Goal: Task Accomplishment & Management: Manage account settings

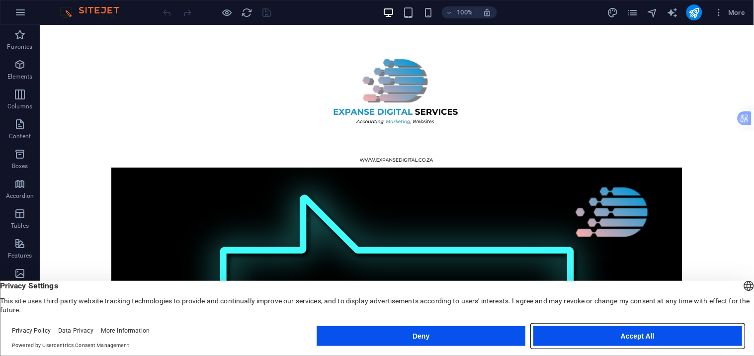
click at [635, 332] on button "Accept All" at bounding box center [637, 336] width 209 height 20
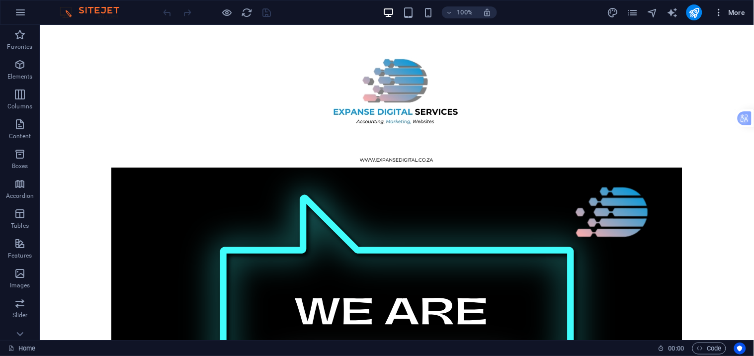
click at [733, 11] on span "More" at bounding box center [729, 12] width 31 height 10
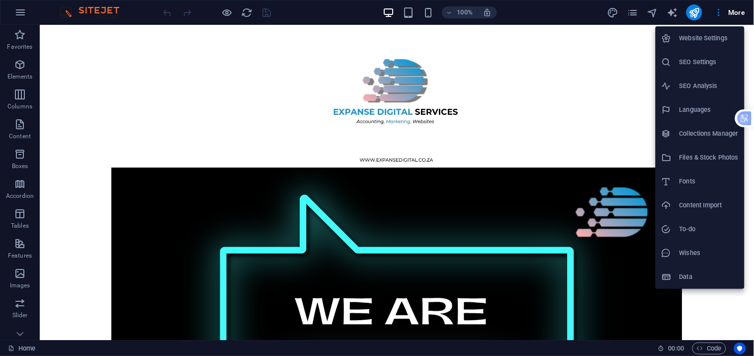
click at [706, 58] on h6 "SEO Settings" at bounding box center [708, 62] width 59 height 12
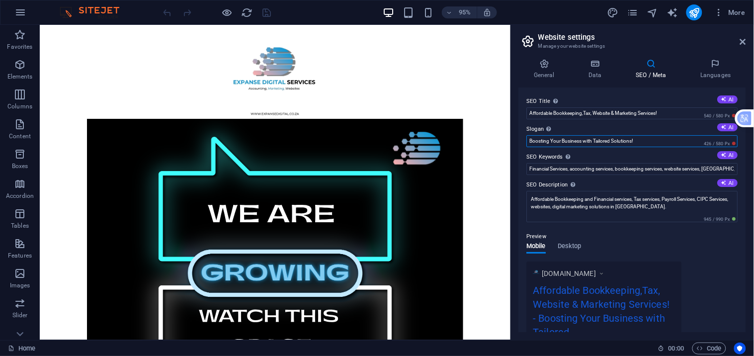
drag, startPoint x: 504, startPoint y: 150, endPoint x: 620, endPoint y: 167, distance: 117.0
click at [642, 141] on input "Boosting Your Business with Tailored Solutions!" at bounding box center [632, 141] width 211 height 12
drag, startPoint x: 642, startPoint y: 141, endPoint x: 552, endPoint y: 147, distance: 90.2
click at [552, 147] on div "SEO Title The title of your website - make it something that stands out in sear…" at bounding box center [632, 209] width 227 height 245
click at [528, 138] on input "Boosting" at bounding box center [632, 141] width 211 height 12
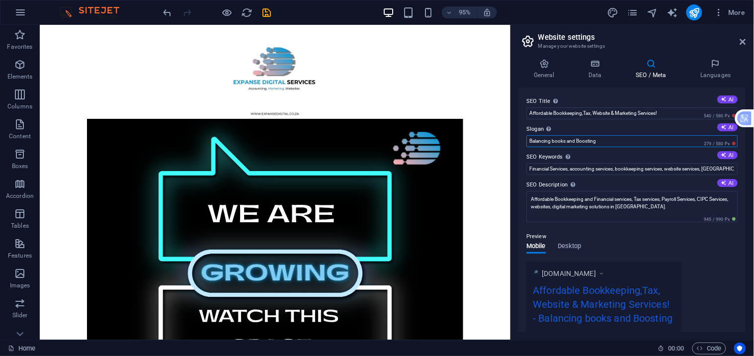
click at [604, 142] on input "Balancing books and Boosting" at bounding box center [632, 141] width 211 height 12
type input "Balancing books and Boosting Brands"
click at [714, 169] on input "Financial Services, accounting services, bookkeeping services, website services…" at bounding box center [632, 169] width 211 height 12
type input "Financial Services, accounting services, bookkeeping services, website services…"
click at [556, 197] on textarea "Affordable Bookkeeping and Financial services, Tax services, Payroll Services, …" at bounding box center [632, 206] width 211 height 31
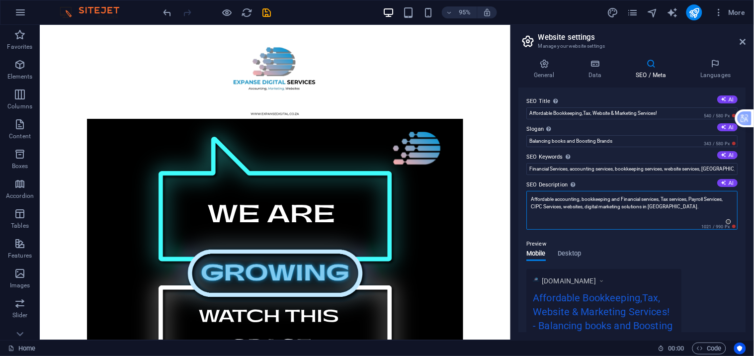
click at [622, 195] on textarea "Affordable accounting, bookkeeping and Financial services, Tax services, Payrol…" at bounding box center [632, 210] width 211 height 39
drag, startPoint x: 662, startPoint y: 197, endPoint x: 613, endPoint y: 197, distance: 49.2
click at [613, 197] on textarea "Affordable accounting, bookkeeping and Financial services, Tax services, Payrol…" at bounding box center [632, 210] width 211 height 39
click at [615, 196] on textarea "Affordable accounting, bookkeeping, Tax services, Payroll Services, CIPC Servic…" at bounding box center [632, 210] width 211 height 39
click at [648, 198] on textarea "Affordable accounting, bookkeeping, tax services, Payroll Services, CIPC Servic…" at bounding box center [632, 210] width 211 height 39
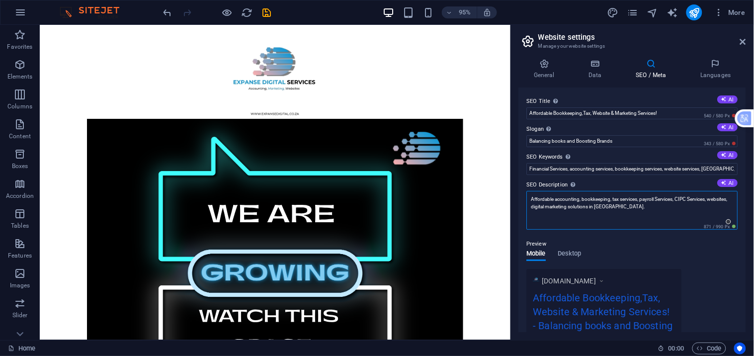
click at [662, 198] on textarea "Affordable accounting, bookkeeping, tax services, payroll Services, CIPC Servic…" at bounding box center [632, 210] width 211 height 39
click at [693, 202] on textarea "Affordable accounting, bookkeeping, tax services, payroll services, CIPC Servic…" at bounding box center [632, 210] width 211 height 39
click at [694, 202] on textarea "Affordable accounting, bookkeeping, tax services, payroll services, CIPC Servic…" at bounding box center [632, 210] width 211 height 39
click at [694, 197] on textarea "Affordable accounting, bookkeeping, tax services, payroll services, CIPC Servic…" at bounding box center [632, 210] width 211 height 39
click at [601, 205] on textarea "Affordable accounting, bookkeeping, tax services, payroll services, CIPC servic…" at bounding box center [632, 210] width 211 height 39
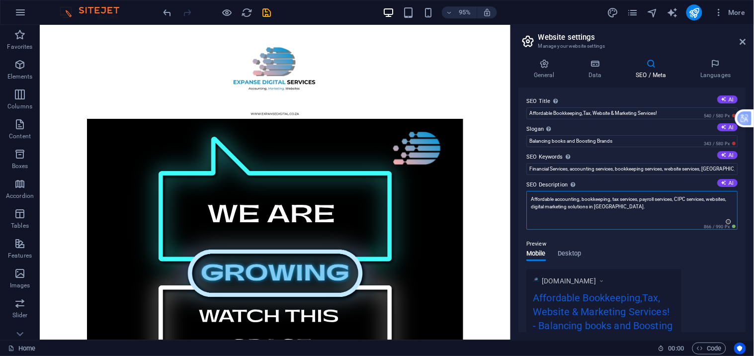
click at [601, 205] on textarea "Affordable accounting, bookkeeping, tax services, payroll services, CIPC servic…" at bounding box center [632, 210] width 211 height 39
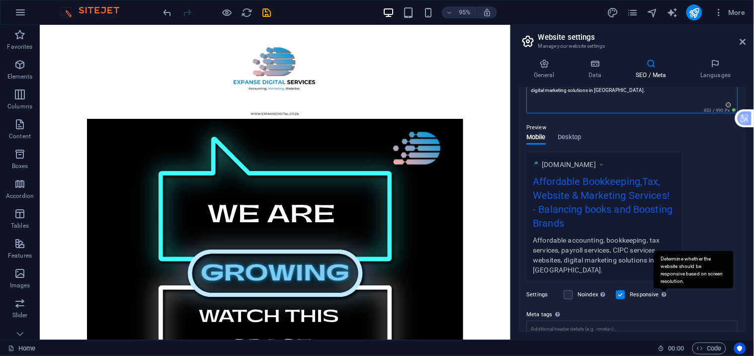
scroll to position [184, 0]
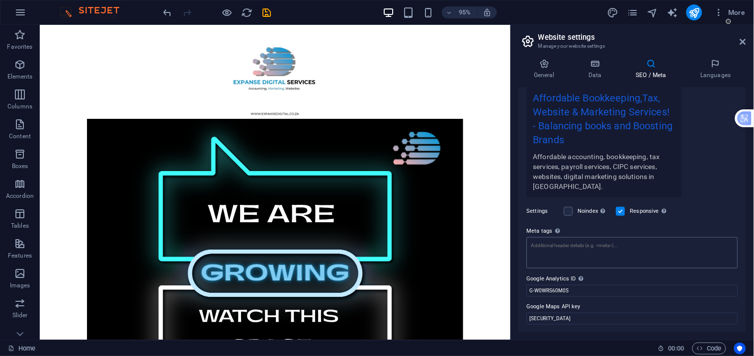
type textarea "Affordable accounting, bookkeeping, tax services, payroll services, CIPC servic…"
click at [633, 256] on textarea "Meta tags Enter HTML code here that will be placed inside the tags of your webs…" at bounding box center [632, 252] width 211 height 31
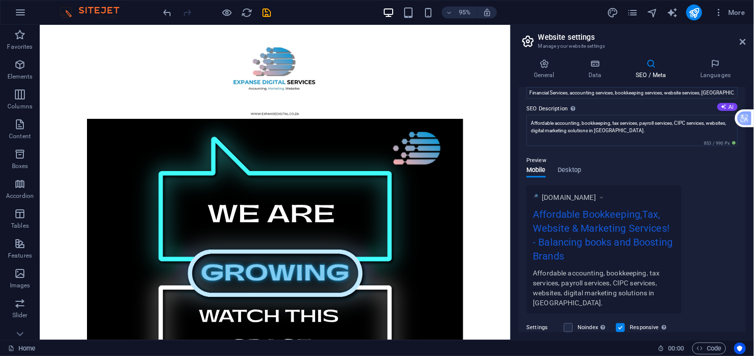
scroll to position [0, 0]
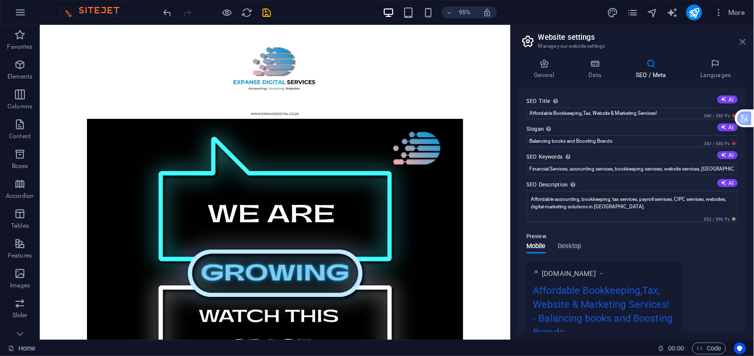
click at [740, 42] on icon at bounding box center [743, 42] width 6 height 8
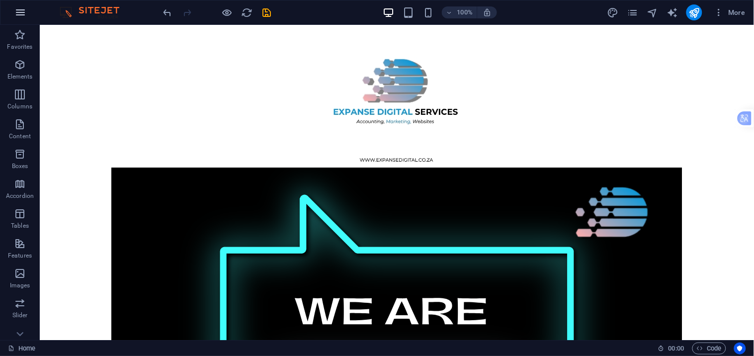
click at [27, 12] on button "button" at bounding box center [20, 12] width 24 height 24
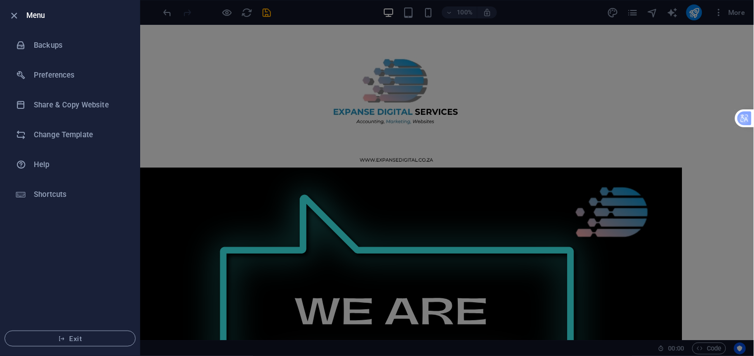
click at [212, 85] on div at bounding box center [377, 178] width 754 height 356
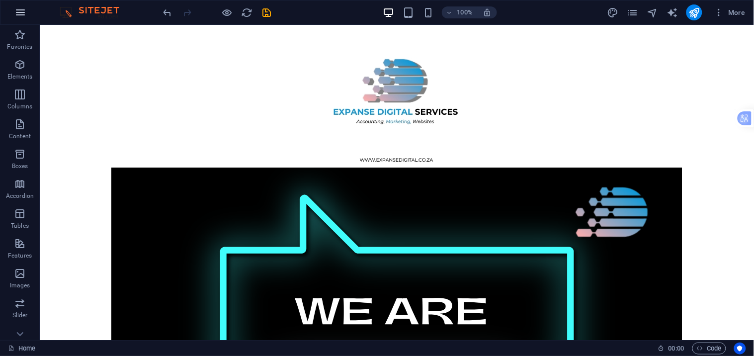
click at [17, 13] on icon "button" at bounding box center [20, 12] width 12 height 12
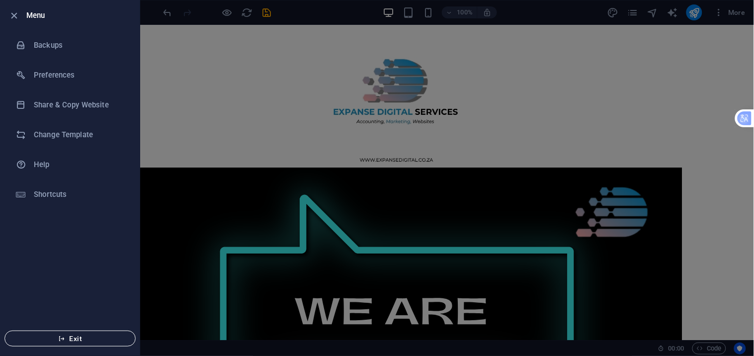
click at [64, 335] on icon "button" at bounding box center [61, 338] width 7 height 7
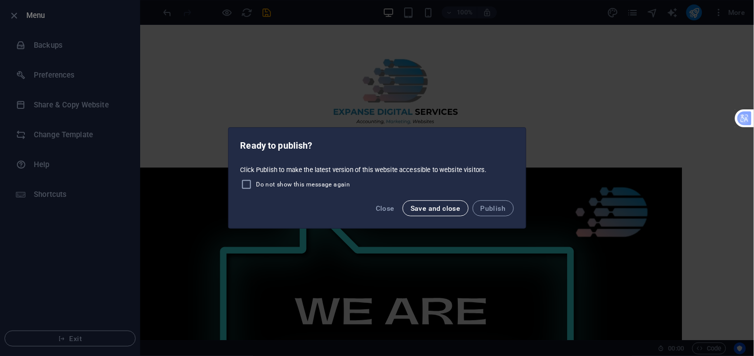
click at [455, 206] on span "Save and close" at bounding box center [436, 208] width 50 height 8
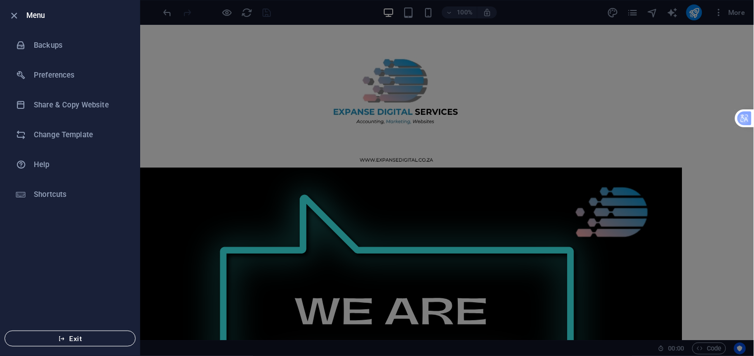
click at [86, 343] on button "Exit" at bounding box center [69, 339] width 131 height 16
